Goal: Task Accomplishment & Management: Manage account settings

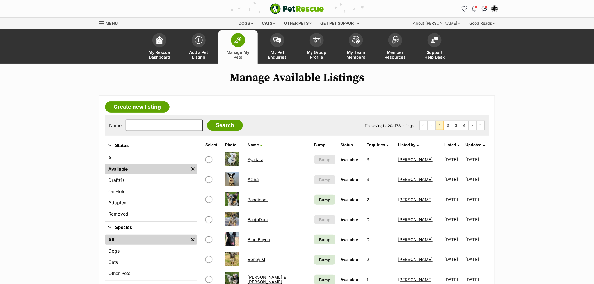
click at [445, 146] on span "Listed" at bounding box center [451, 144] width 12 height 5
click at [319, 197] on span "Bump" at bounding box center [324, 200] width 11 height 6
click at [322, 242] on link "Bump" at bounding box center [324, 240] width 21 height 10
click at [445, 144] on span "Listed" at bounding box center [451, 144] width 12 height 5
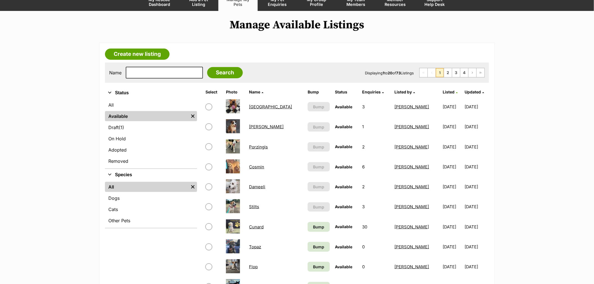
scroll to position [62, 0]
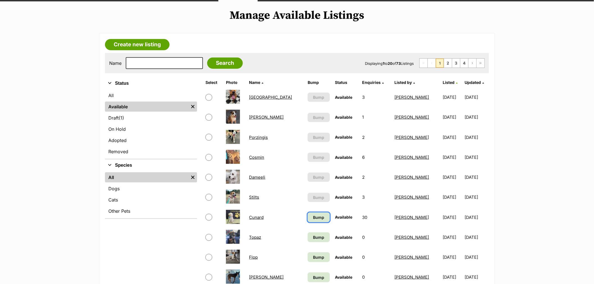
click at [308, 213] on link "Bump" at bounding box center [319, 218] width 22 height 10
click at [313, 234] on span "Bump" at bounding box center [318, 237] width 11 height 6
click at [313, 255] on span "Bump" at bounding box center [318, 257] width 11 height 6
click at [313, 275] on span "Bump" at bounding box center [318, 278] width 11 height 6
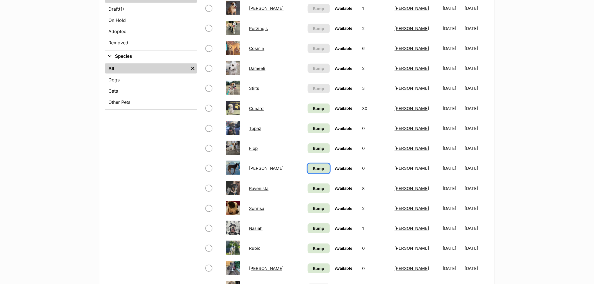
scroll to position [187, 0]
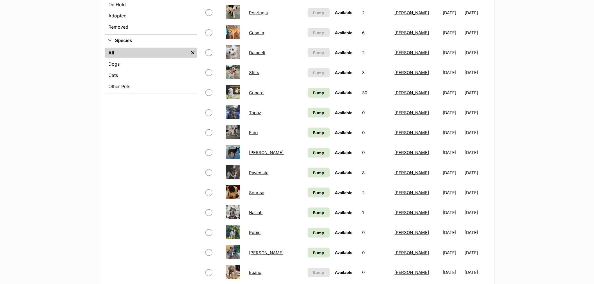
click at [316, 168] on td "Bump" at bounding box center [319, 172] width 27 height 19
click at [308, 172] on link "Bump" at bounding box center [319, 173] width 22 height 10
click at [313, 192] on span "Bump" at bounding box center [318, 193] width 11 height 6
click at [313, 210] on span "Bump" at bounding box center [318, 213] width 11 height 6
click at [308, 235] on link "Bump" at bounding box center [319, 233] width 22 height 10
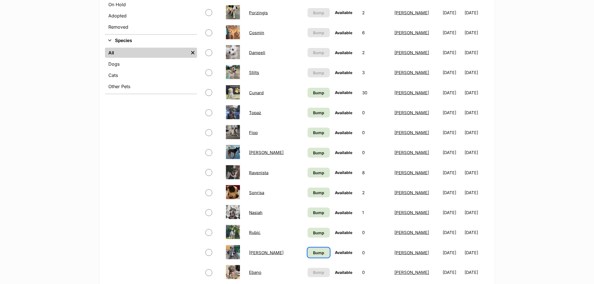
click at [308, 248] on link "Bump" at bounding box center [319, 253] width 22 height 10
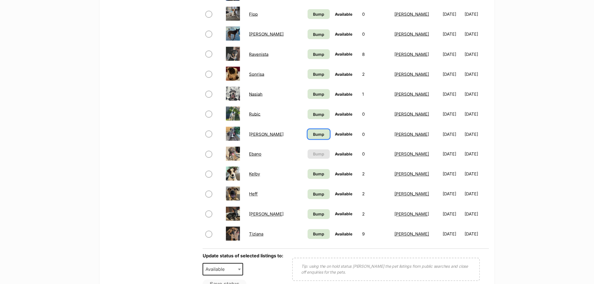
scroll to position [312, 0]
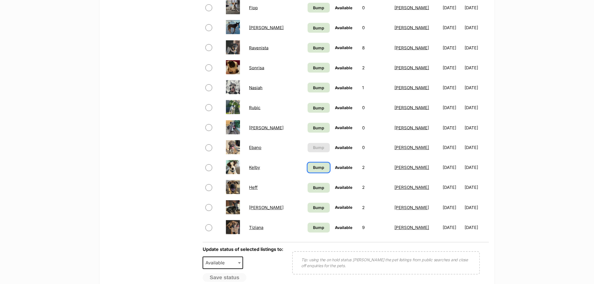
click at [313, 165] on span "Bump" at bounding box center [318, 168] width 11 height 6
click at [313, 185] on span "Bump" at bounding box center [318, 188] width 11 height 6
click at [306, 215] on td "Bump" at bounding box center [319, 207] width 27 height 19
click at [313, 207] on span "Bump" at bounding box center [318, 208] width 11 height 6
click at [313, 225] on span "Bump" at bounding box center [318, 228] width 11 height 6
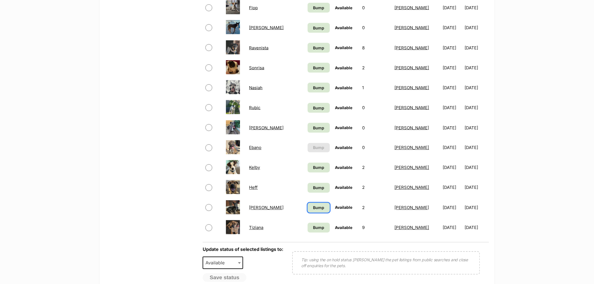
click at [313, 206] on span "Bump" at bounding box center [318, 208] width 11 height 6
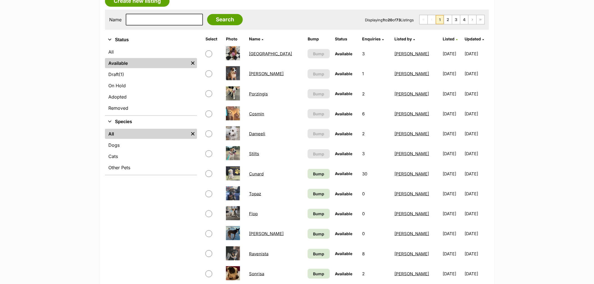
scroll to position [0, 0]
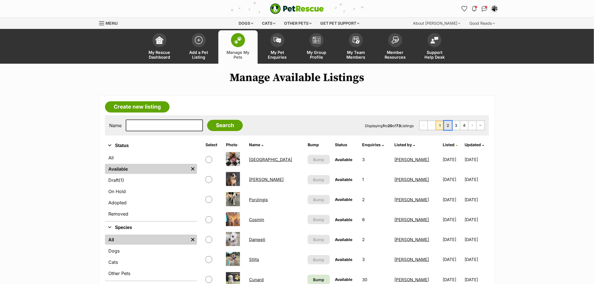
click at [447, 125] on link "2" at bounding box center [448, 125] width 8 height 9
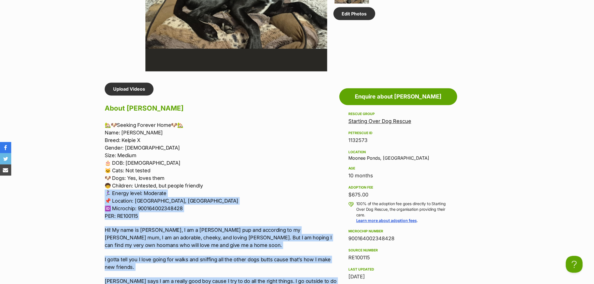
scroll to position [405, 0]
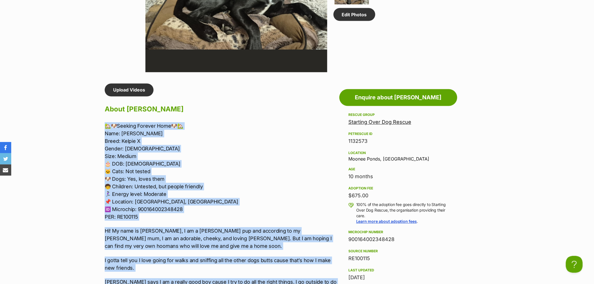
drag, startPoint x: 185, startPoint y: 220, endPoint x: 95, endPoint y: 128, distance: 129.1
copy div "🏡🐶Loremip Dolorsi Amet🐶🏡 Cons: Adipis Elits: Doeius T Incidi: Utla Etdo: Magnaa…"
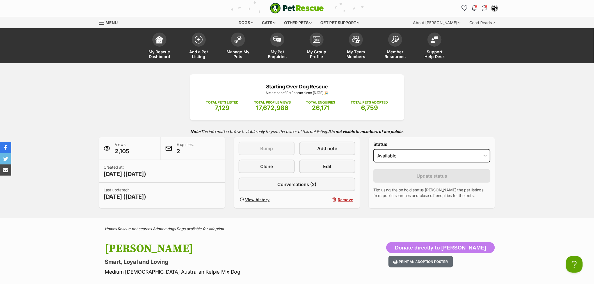
scroll to position [0, 0]
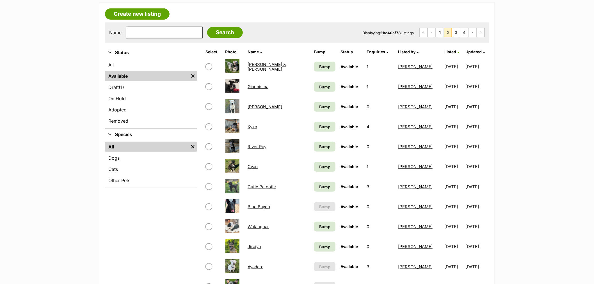
scroll to position [94, 0]
click at [319, 68] on span "Bump" at bounding box center [324, 66] width 11 height 6
click at [319, 85] on span "Bump" at bounding box center [324, 86] width 11 height 6
click at [319, 106] on span "Bump" at bounding box center [324, 106] width 11 height 6
click at [315, 128] on link "Bump" at bounding box center [324, 126] width 21 height 10
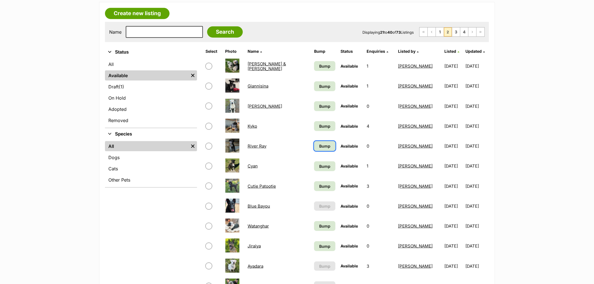
click at [319, 146] on span "Bump" at bounding box center [324, 146] width 11 height 6
click at [317, 161] on link "Bump" at bounding box center [324, 166] width 21 height 10
click at [319, 183] on span "Bump" at bounding box center [324, 186] width 11 height 6
click at [319, 223] on span "Bump" at bounding box center [324, 226] width 11 height 6
click at [313, 239] on td "Bump" at bounding box center [325, 245] width 26 height 19
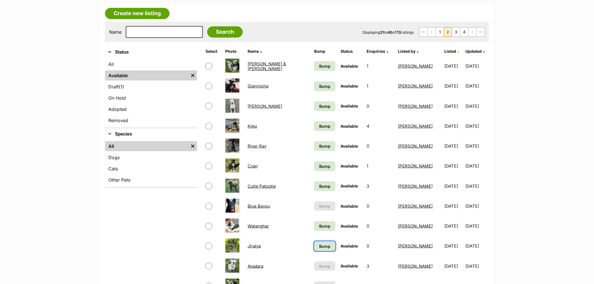
click at [319, 243] on span "Bump" at bounding box center [324, 246] width 11 height 6
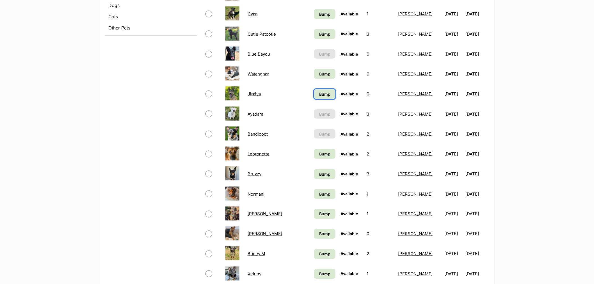
scroll to position [249, 0]
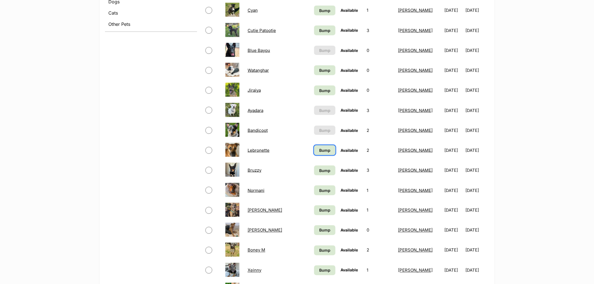
click at [319, 148] on span "Bump" at bounding box center [324, 150] width 11 height 6
click at [314, 172] on link "Bump" at bounding box center [324, 171] width 21 height 10
click at [319, 188] on span "Bump" at bounding box center [324, 191] width 11 height 6
click at [319, 208] on span "Bump" at bounding box center [324, 211] width 11 height 6
click at [313, 223] on td "Bump" at bounding box center [325, 230] width 26 height 19
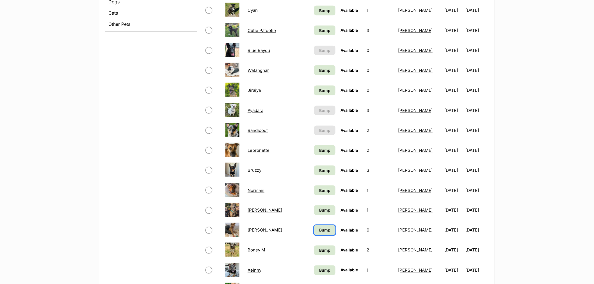
click at [319, 228] on span "Bump" at bounding box center [324, 230] width 11 height 6
click at [319, 248] on span "Bump" at bounding box center [324, 251] width 11 height 6
click at [319, 269] on span "Bump" at bounding box center [324, 271] width 11 height 6
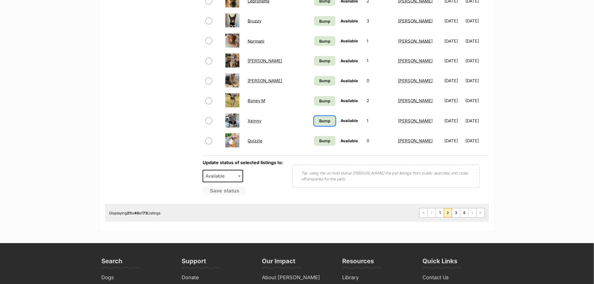
scroll to position [405, 0]
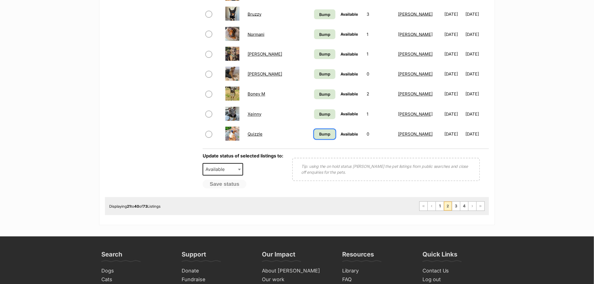
click at [319, 131] on span "Bump" at bounding box center [324, 134] width 11 height 6
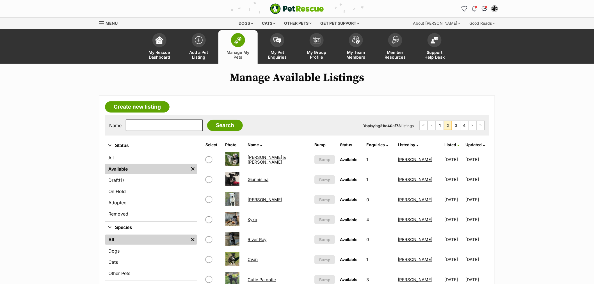
click at [444, 144] on span "Listed" at bounding box center [450, 144] width 12 height 5
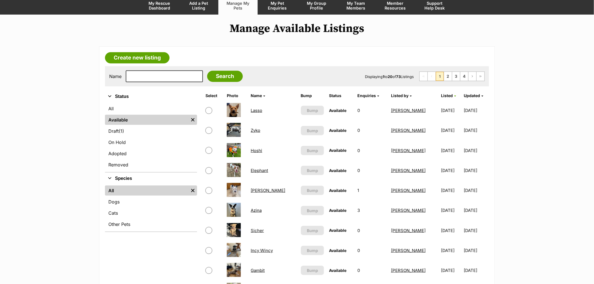
scroll to position [62, 0]
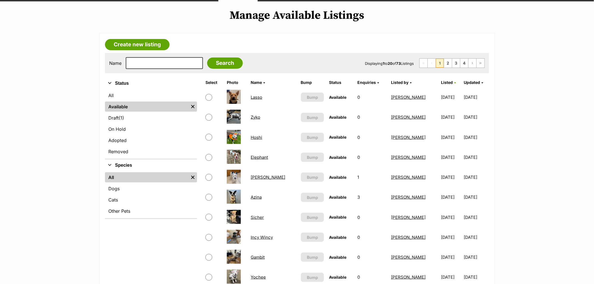
drag, startPoint x: 261, startPoint y: 133, endPoint x: 254, endPoint y: 136, distance: 7.0
click at [122, 106] on link "Available" at bounding box center [147, 107] width 84 height 10
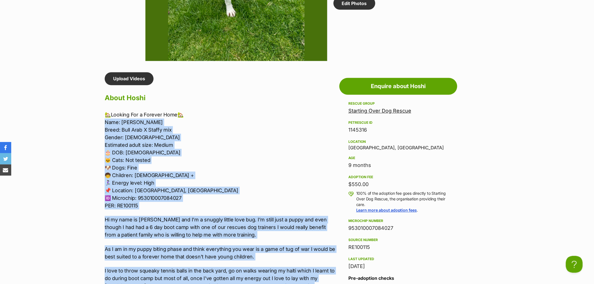
scroll to position [405, 0]
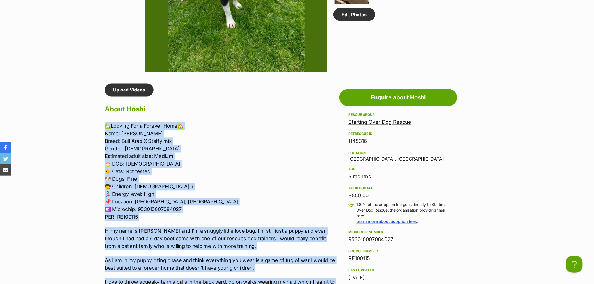
drag, startPoint x: 293, startPoint y: 167, endPoint x: 99, endPoint y: 123, distance: 198.8
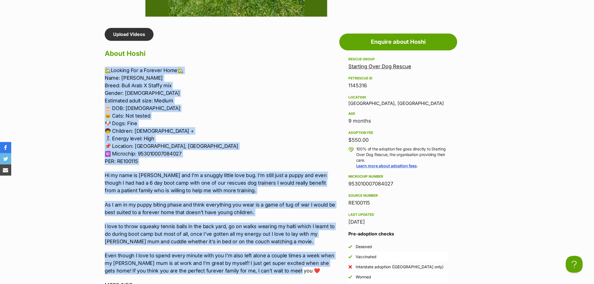
scroll to position [468, 0]
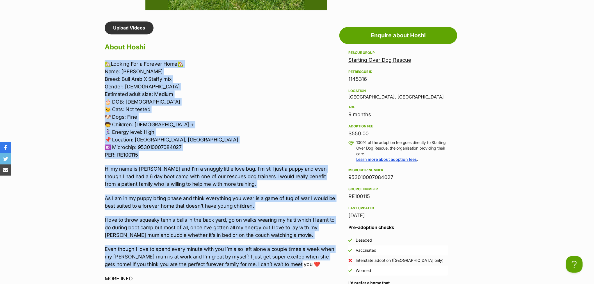
copy div "🏡Looking For a Forever Home🏡 Name: Hoshi Breed: Bull Arab X Staffy mix Gender: …"
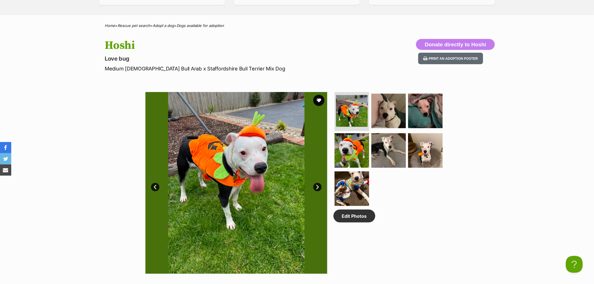
scroll to position [187, 0]
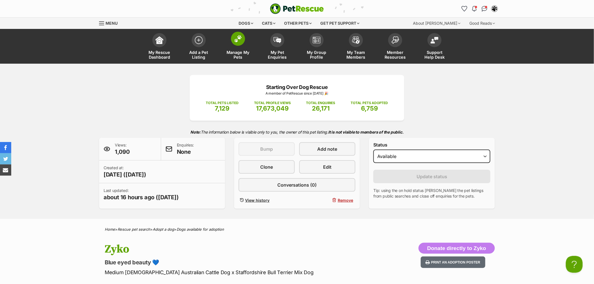
click at [242, 44] on span at bounding box center [238, 39] width 14 height 14
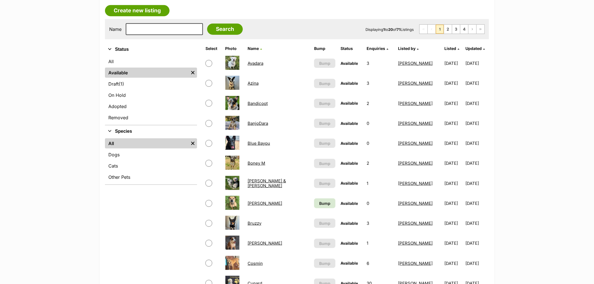
scroll to position [125, 0]
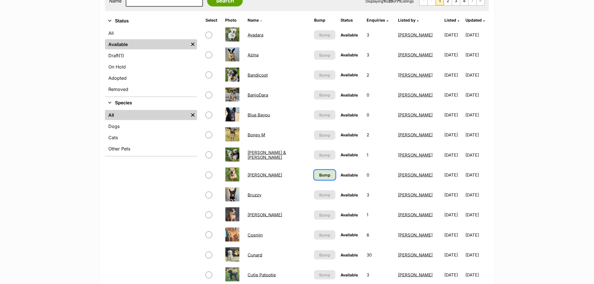
click at [319, 174] on span "Bump" at bounding box center [324, 175] width 11 height 6
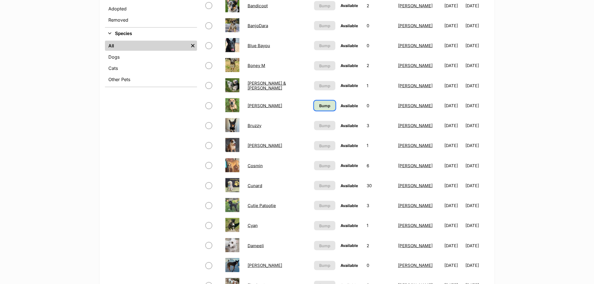
scroll to position [218, 0]
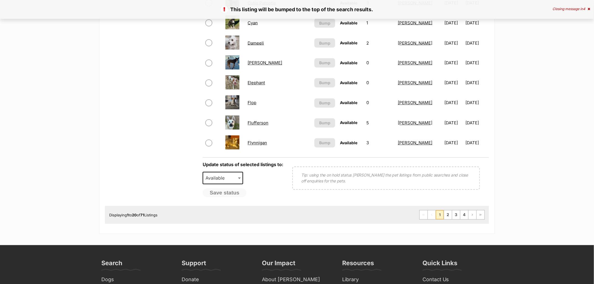
scroll to position [405, 0]
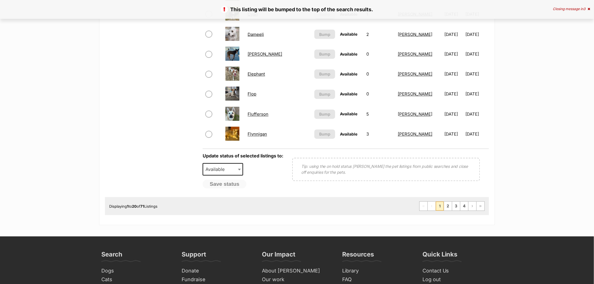
click at [450, 209] on div "Displaying 1 to 20 of 71 Listings First Page Previous Page 1 2 3 4 Next Page La…" at bounding box center [297, 206] width 384 height 18
click at [448, 205] on link "2" at bounding box center [448, 206] width 8 height 9
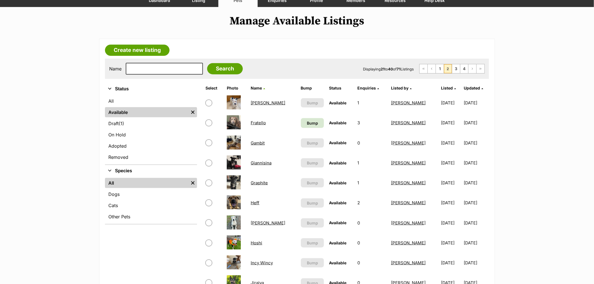
scroll to position [62, 0]
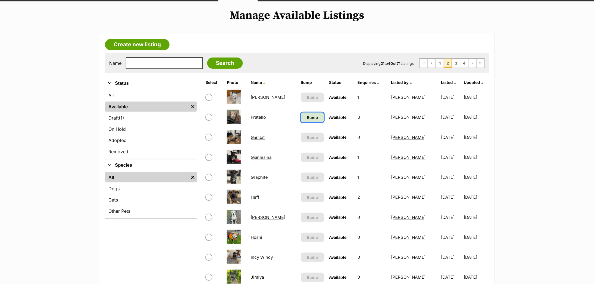
click at [307, 117] on span "Bump" at bounding box center [312, 118] width 11 height 6
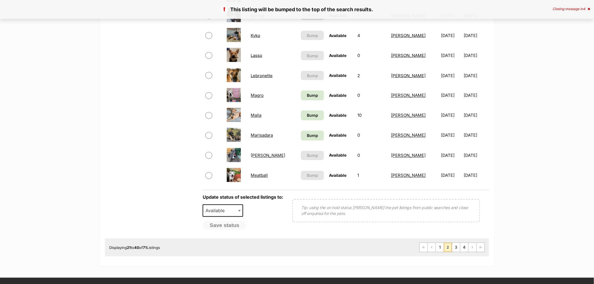
scroll to position [374, 0]
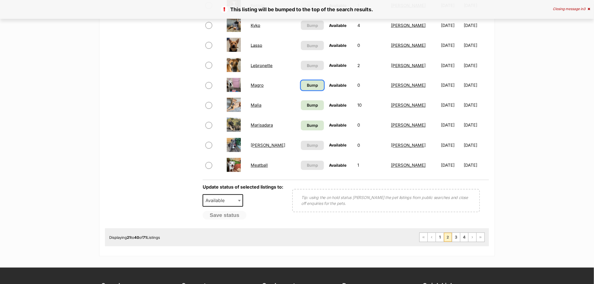
click at [307, 85] on span "Bump" at bounding box center [312, 86] width 11 height 6
click at [307, 102] on span "Bump" at bounding box center [312, 105] width 11 height 6
click at [308, 127] on link "Bump" at bounding box center [312, 126] width 23 height 10
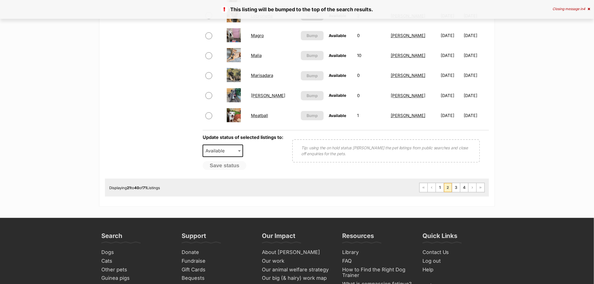
scroll to position [437, 0]
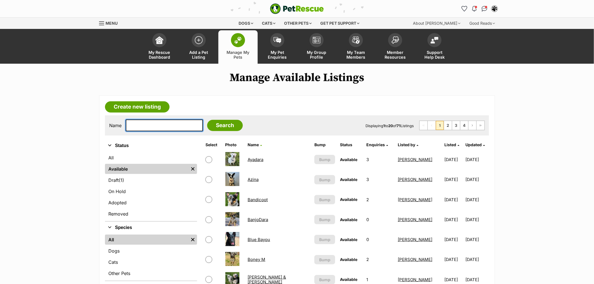
click at [166, 124] on input "text" at bounding box center [164, 126] width 77 height 12
type input "a"
type input "eddie"
click at [207, 120] on input "Search" at bounding box center [225, 125] width 36 height 11
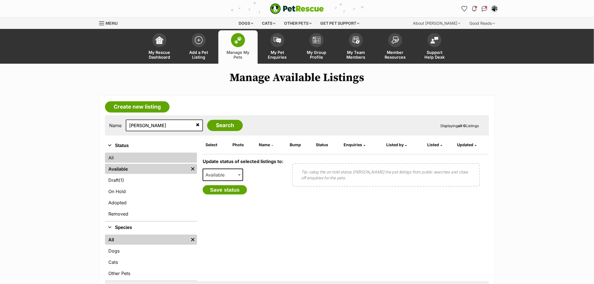
click at [146, 157] on link "All" at bounding box center [151, 158] width 92 height 10
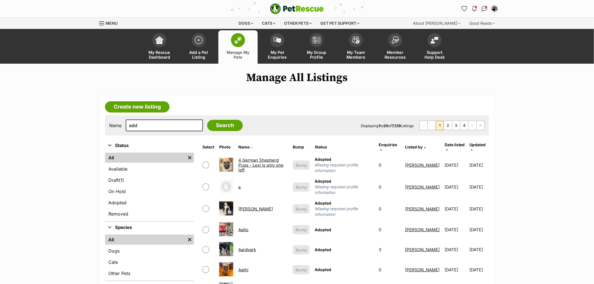
type input "edd"
click at [207, 120] on input "Search" at bounding box center [225, 125] width 36 height 11
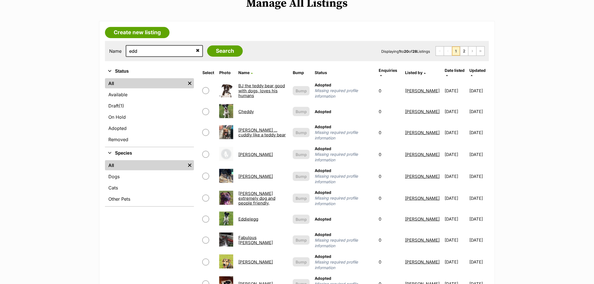
scroll to position [94, 0]
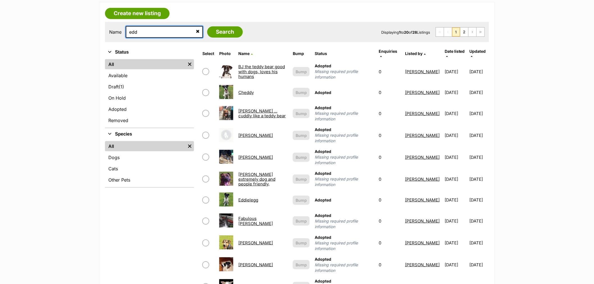
click at [142, 35] on input "edd" at bounding box center [164, 32] width 77 height 12
type input "tovi"
click at [207, 26] on input "Search" at bounding box center [225, 31] width 36 height 11
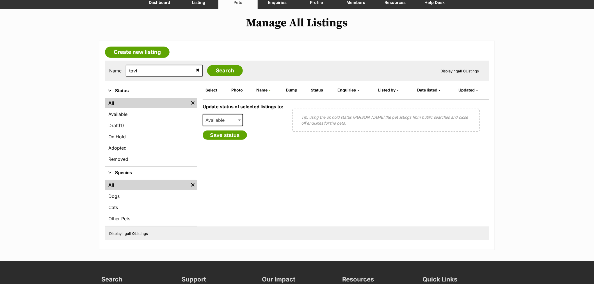
scroll to position [62, 0]
